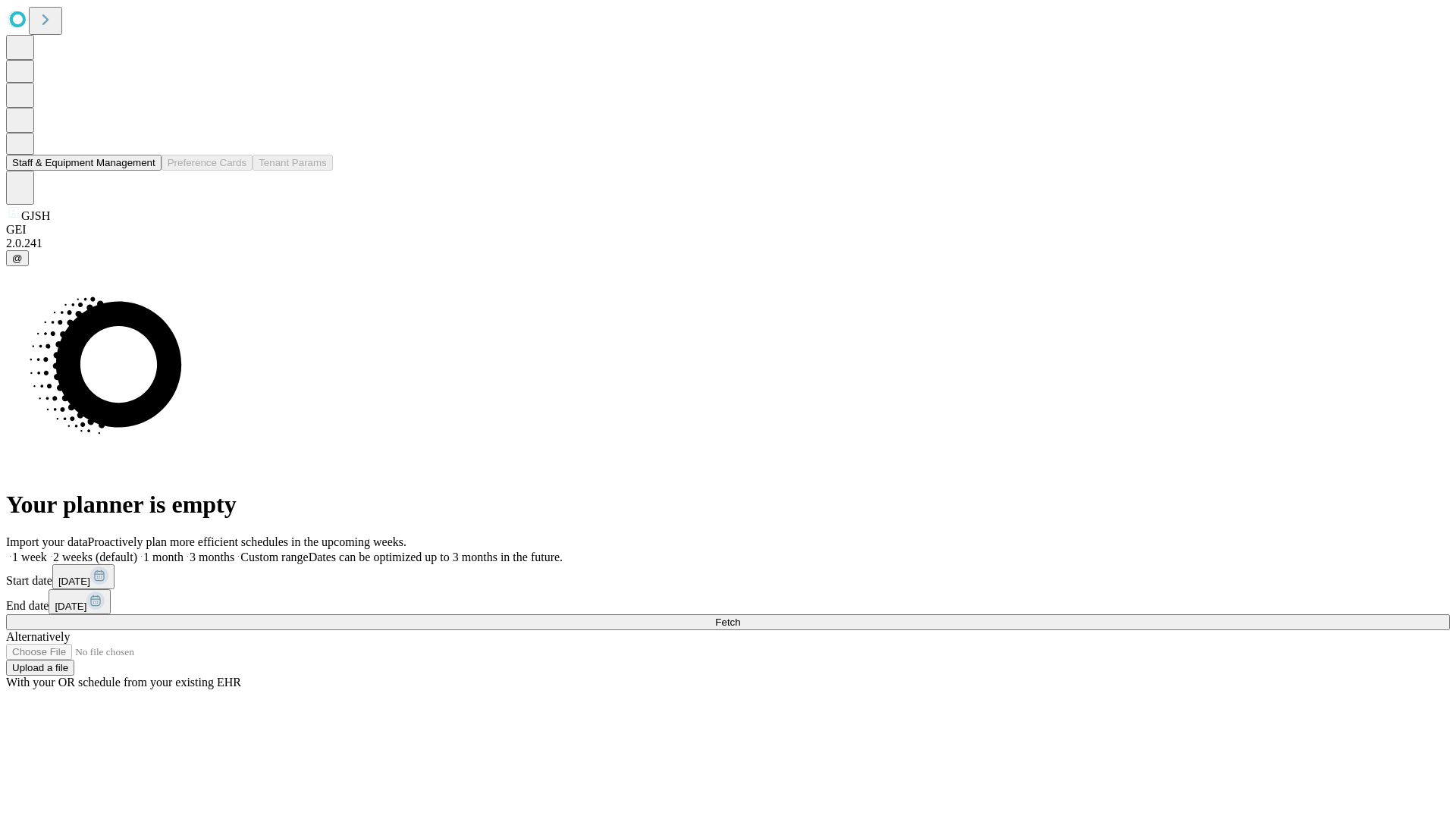
click at [145, 170] on button "Staff & Equipment Management" at bounding box center [83, 163] width 155 height 16
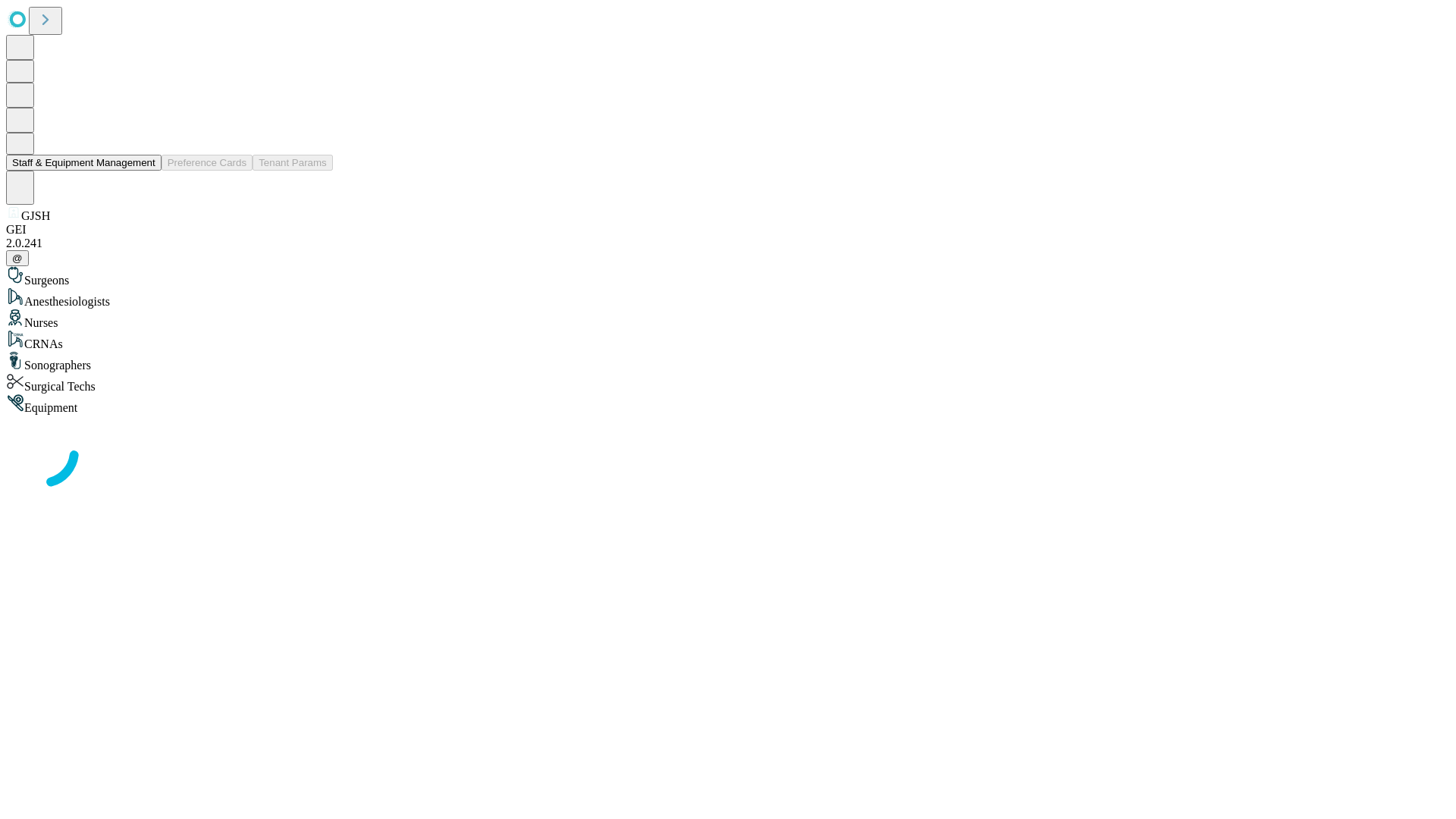
click at [145, 170] on button "Staff & Equipment Management" at bounding box center [83, 163] width 155 height 16
